Goal: Register for event/course

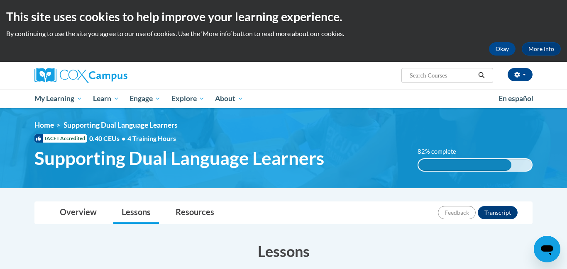
click at [452, 17] on h2 "This site uses cookies to help improve your learning experience." at bounding box center [283, 16] width 554 height 17
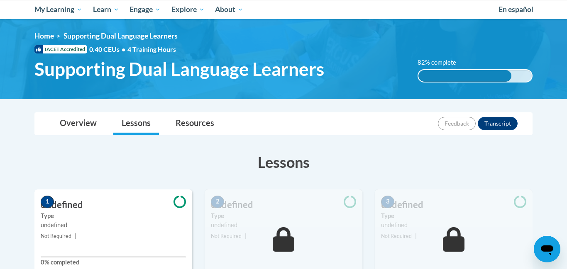
scroll to position [92, 0]
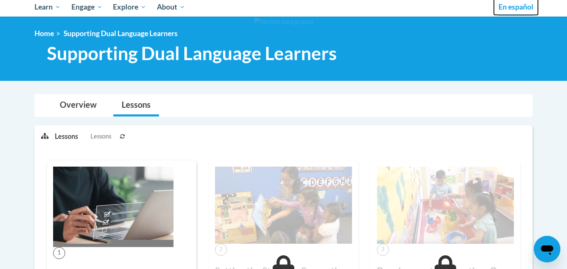
click at [516, 10] on span "En español" at bounding box center [515, 6] width 35 height 9
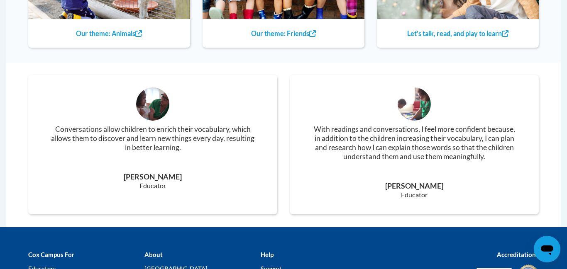
scroll to position [1103, 0]
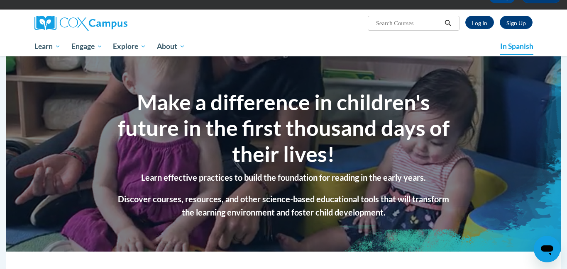
scroll to position [43, 0]
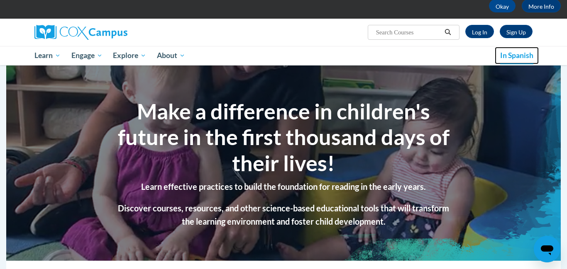
click at [516, 53] on font "In Spanish" at bounding box center [516, 55] width 33 height 9
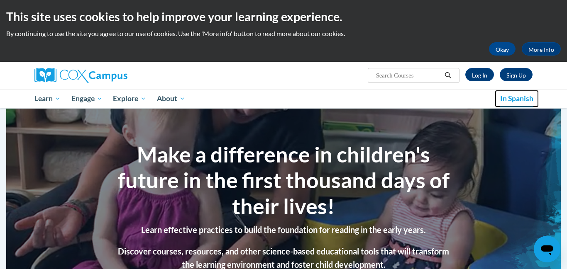
click at [524, 98] on font "In Spanish" at bounding box center [516, 98] width 33 height 9
click at [400, 76] on input "Search..." at bounding box center [408, 76] width 66 height 10
type input "supporting"
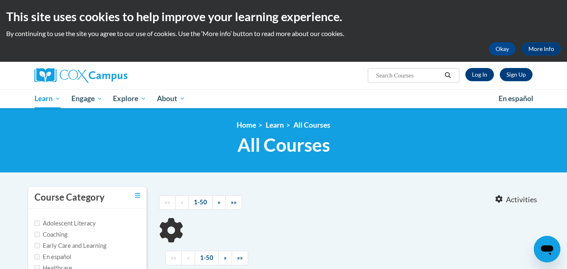
type input "supporting"
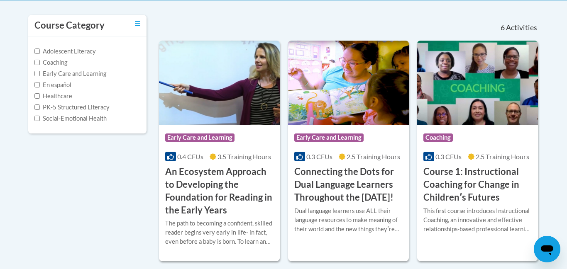
scroll to position [170, 0]
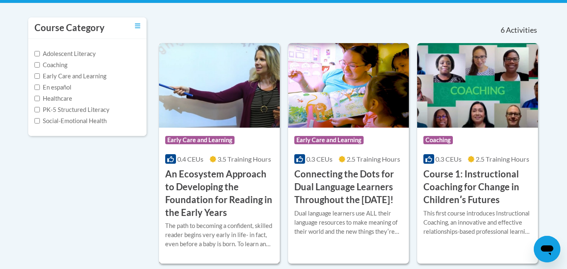
click at [259, 92] on img at bounding box center [219, 85] width 121 height 85
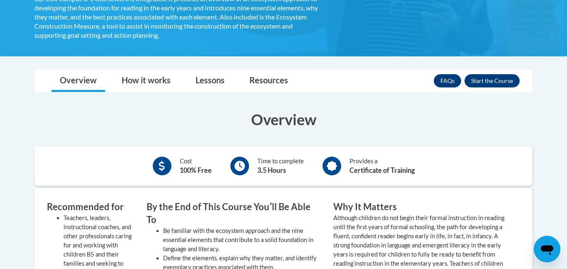
scroll to position [275, 0]
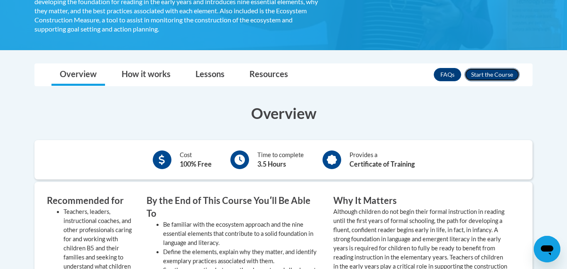
click at [491, 78] on button "Enroll" at bounding box center [491, 74] width 55 height 13
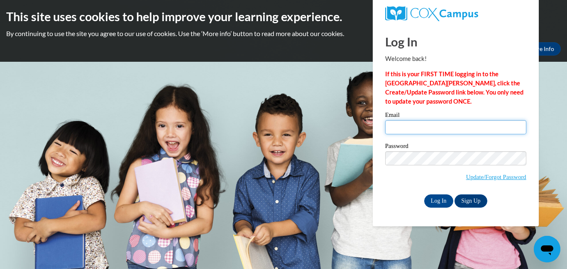
click at [404, 127] on input "Email" at bounding box center [455, 127] width 141 height 14
type input "[EMAIL_ADDRESS][PERSON_NAME][DOMAIN_NAME]"
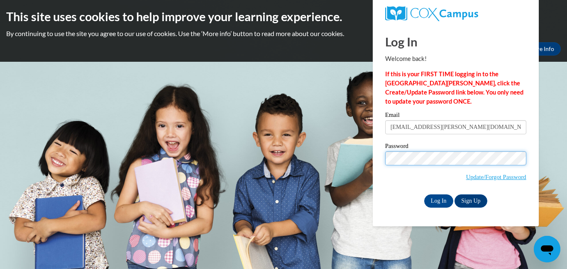
click at [424, 195] on input "Log In" at bounding box center [438, 201] width 29 height 13
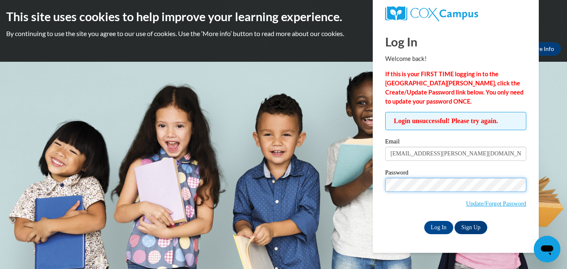
click at [424, 221] on input "Log In" at bounding box center [438, 227] width 29 height 13
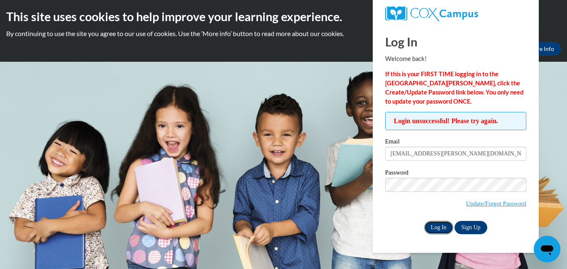
click at [431, 228] on input "Log In" at bounding box center [438, 227] width 29 height 13
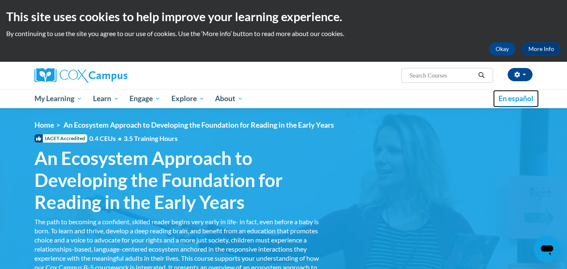
click at [508, 101] on span "En español" at bounding box center [515, 98] width 35 height 9
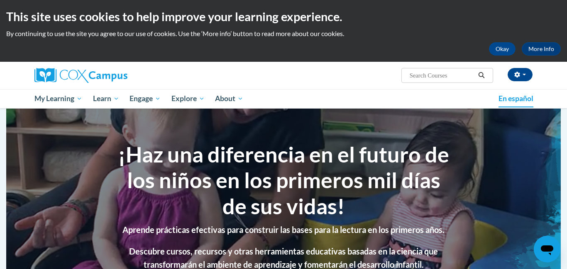
click at [411, 72] on input "Search..." at bounding box center [442, 76] width 66 height 10
type input "supporting"
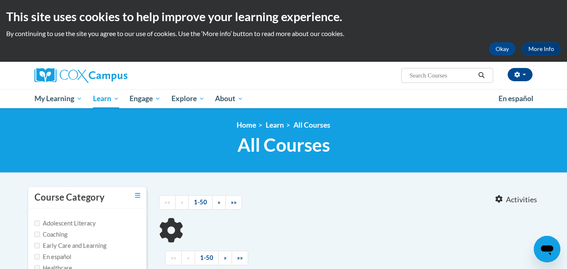
type input "supporting"
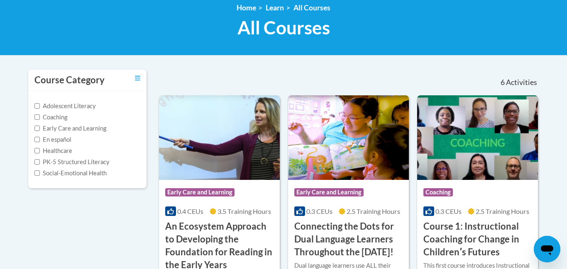
scroll to position [124, 0]
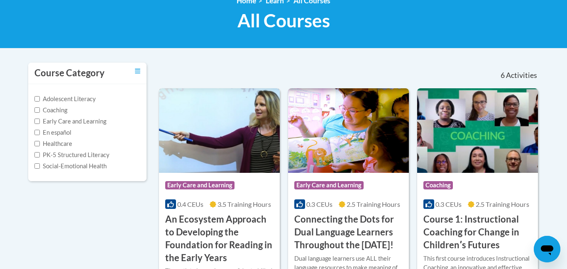
click at [249, 143] on img at bounding box center [219, 130] width 121 height 85
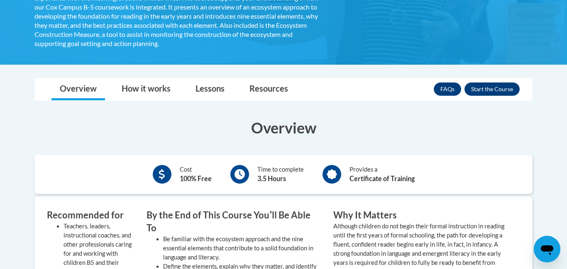
scroll to position [260, 0]
click at [474, 92] on button "Enroll" at bounding box center [491, 89] width 55 height 13
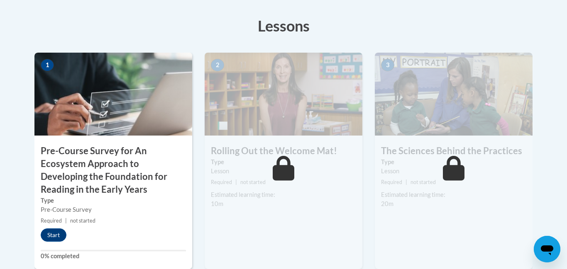
scroll to position [244, 0]
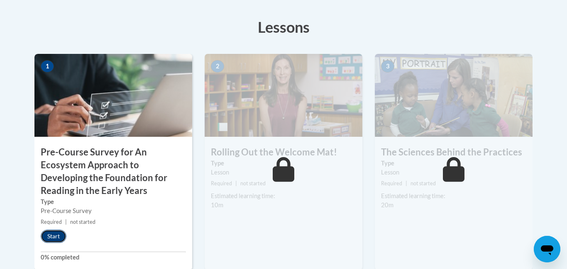
click at [60, 238] on button "Start" at bounding box center [54, 236] width 26 height 13
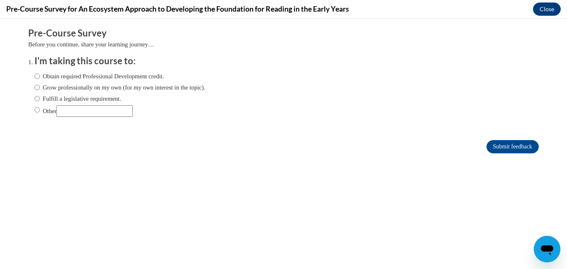
scroll to position [0, 0]
click at [49, 107] on label "Other" at bounding box center [83, 111] width 98 height 12
click at [40, 107] on input "Other" at bounding box center [36, 109] width 5 height 9
radio input "true"
click at [493, 148] on input "Submit feedback" at bounding box center [512, 146] width 52 height 13
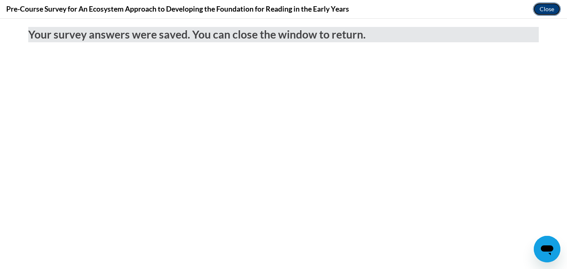
click at [553, 13] on button "Close" at bounding box center [547, 8] width 28 height 13
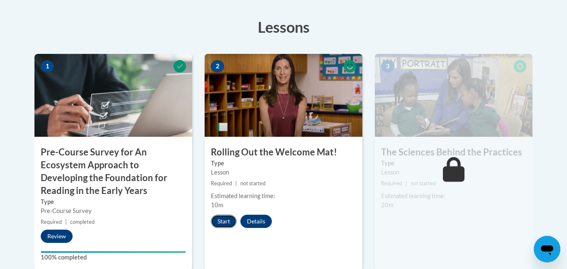
click at [221, 220] on button "Start" at bounding box center [224, 221] width 26 height 13
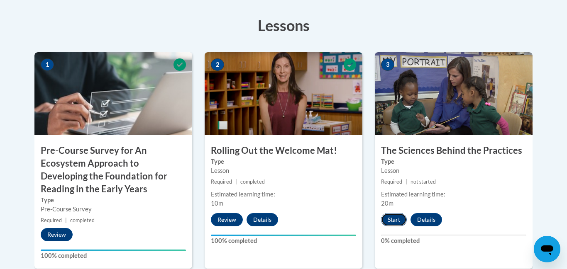
click at [384, 220] on button "Start" at bounding box center [394, 219] width 26 height 13
